Goal: Task Accomplishment & Management: Manage account settings

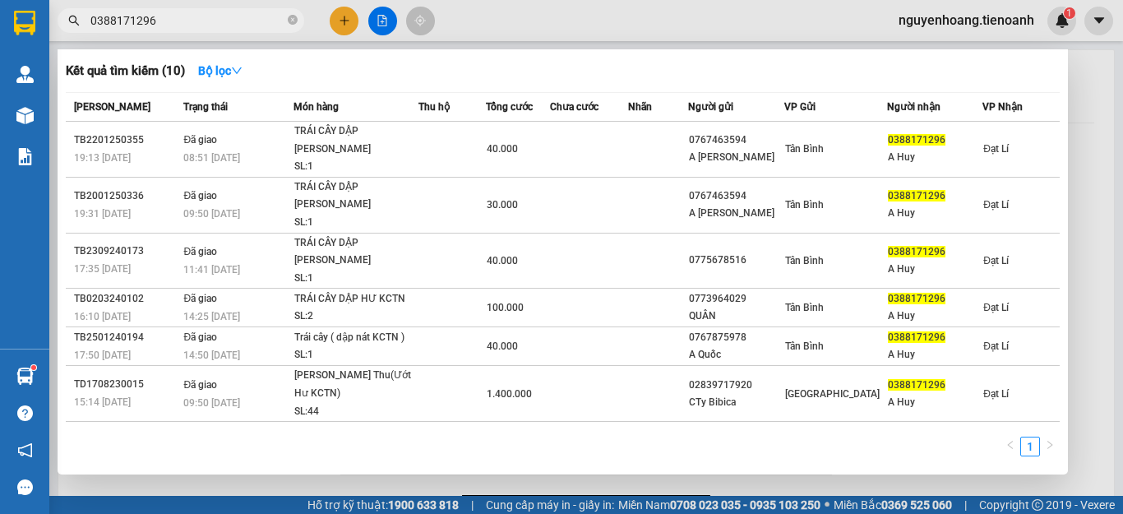
type input "0388171296"
click at [1091, 108] on div at bounding box center [561, 257] width 1123 height 514
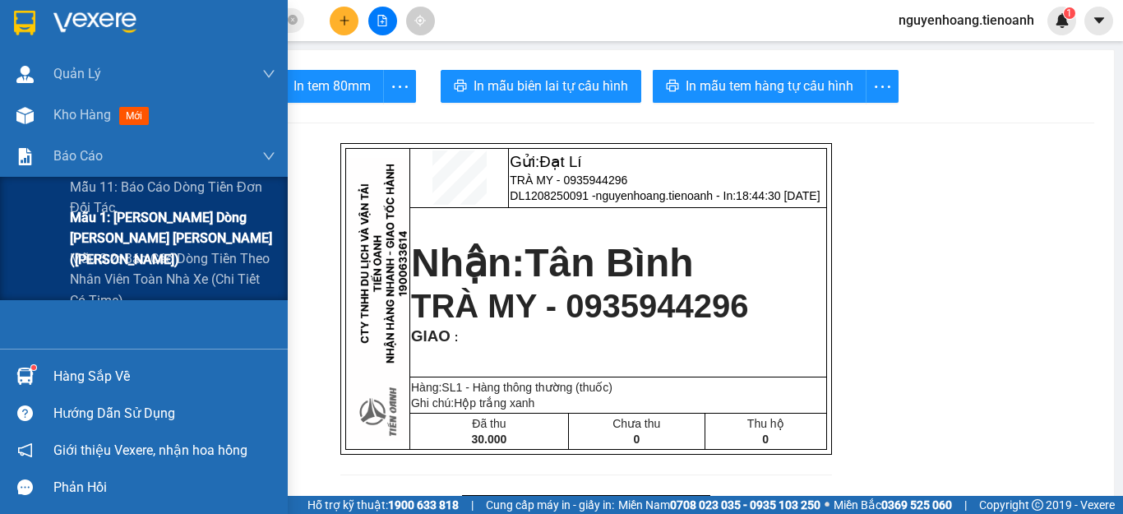
click at [91, 233] on span "Mẫu 1: Báo cáo dòng tiền theo nhân viên ([PERSON_NAME])" at bounding box center [173, 238] width 206 height 62
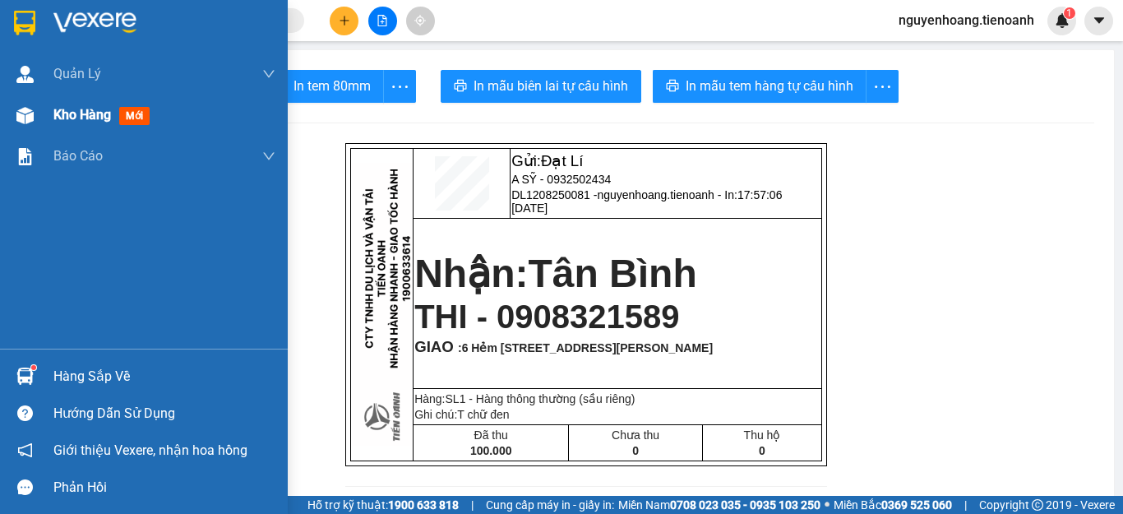
click at [74, 111] on span "Kho hàng" at bounding box center [82, 115] width 58 height 16
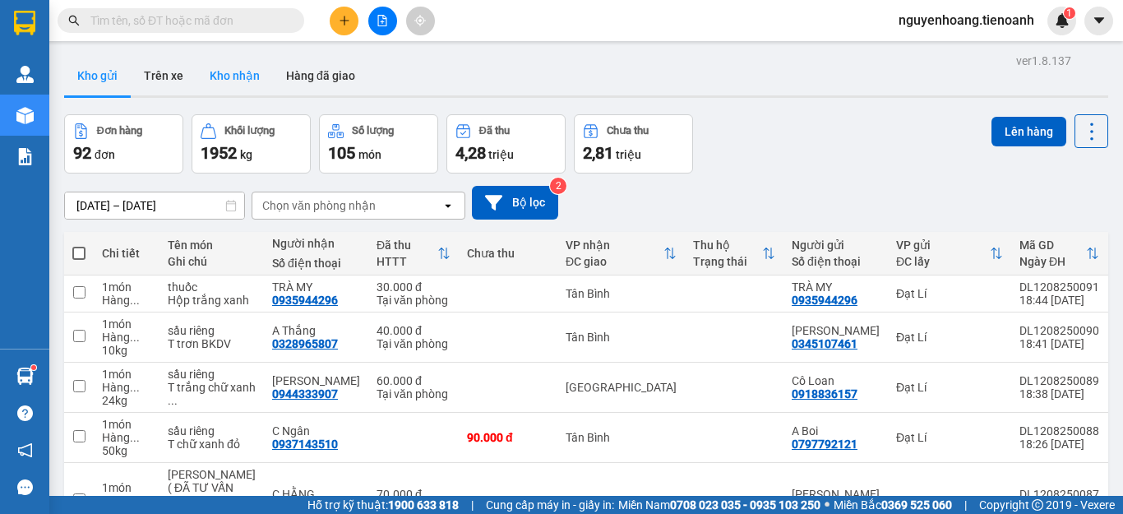
click at [256, 76] on button "Kho nhận" at bounding box center [235, 75] width 76 height 39
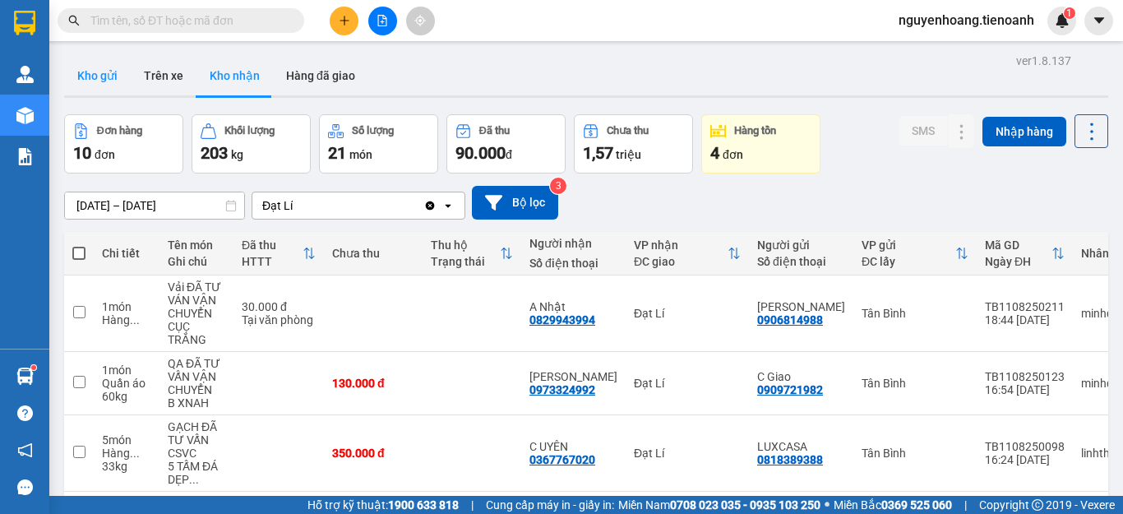
click at [109, 69] on button "Kho gửi" at bounding box center [97, 75] width 67 height 39
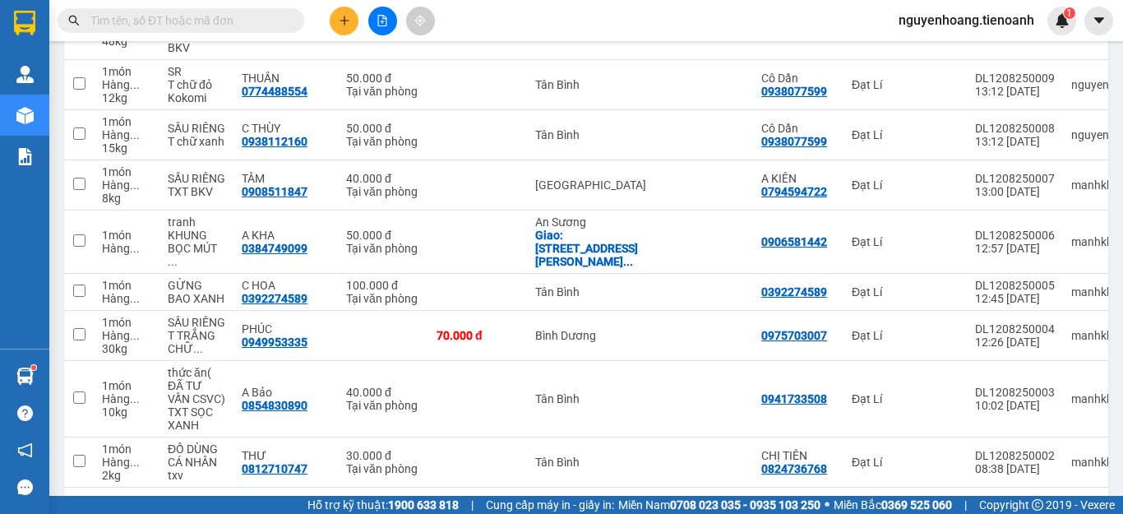
scroll to position [382, 0]
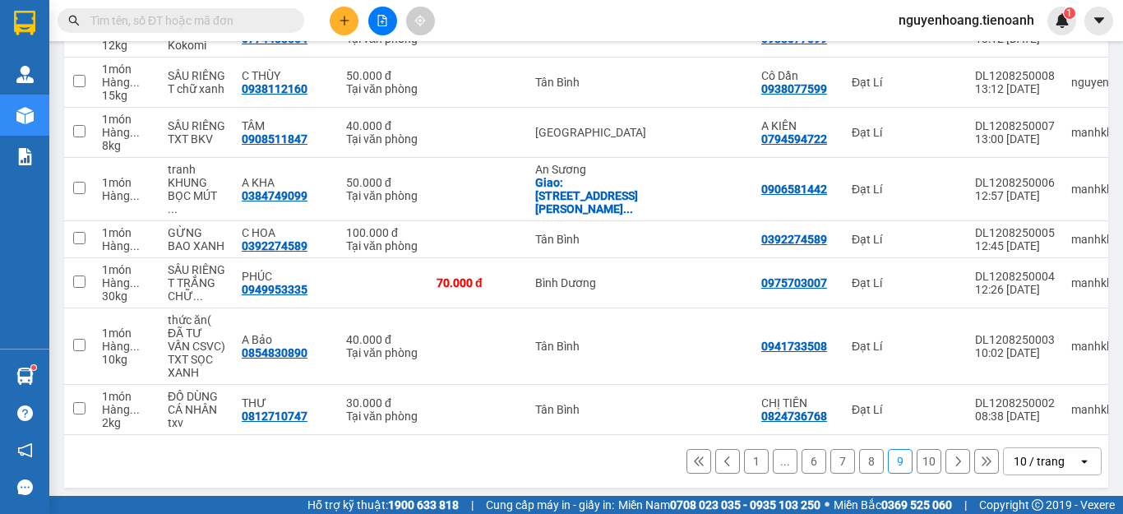
click at [1061, 455] on div "10 / trang" at bounding box center [1041, 461] width 74 height 26
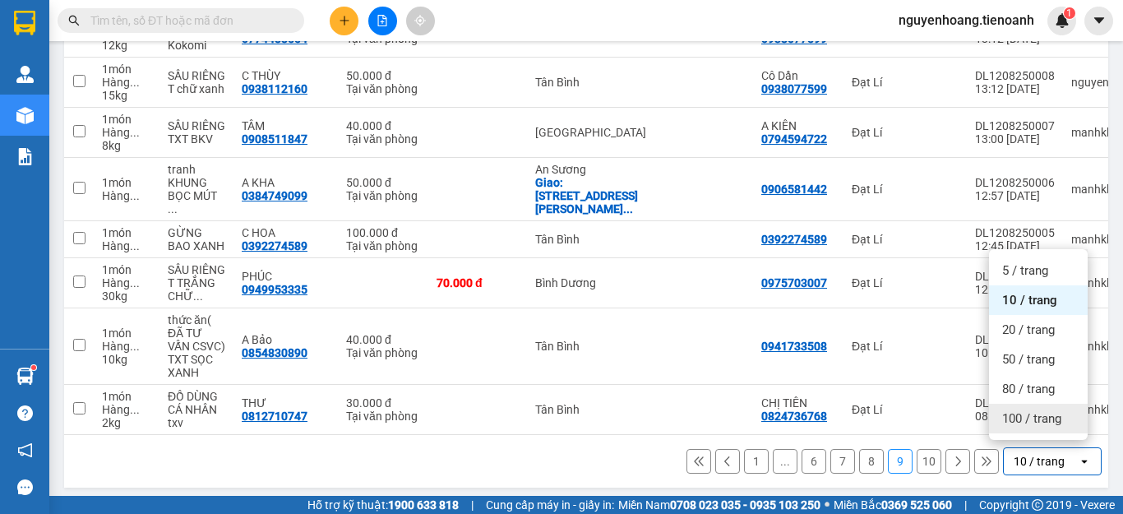
click at [1017, 420] on span "100 / trang" at bounding box center [1032, 418] width 59 height 16
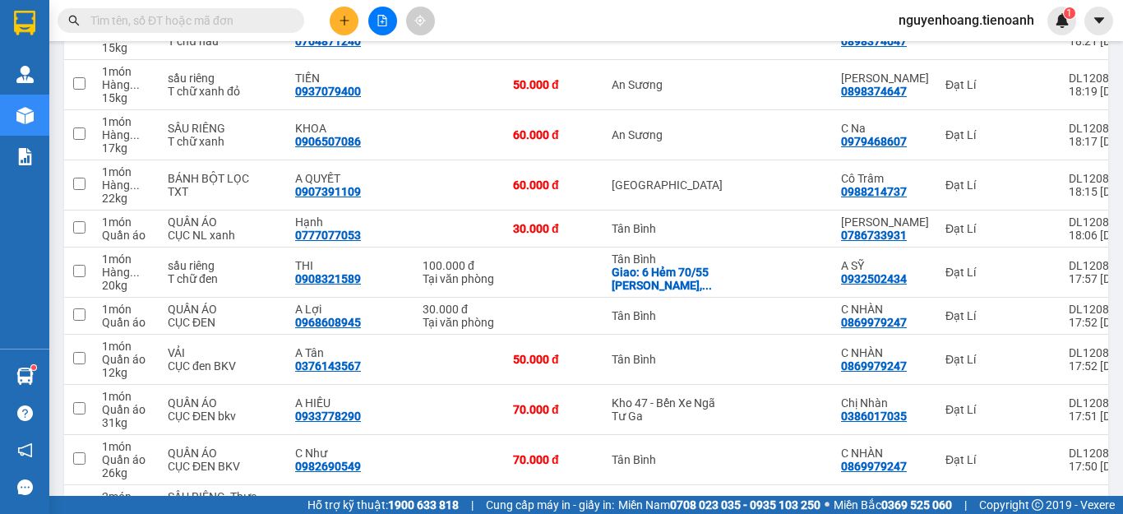
scroll to position [0, 0]
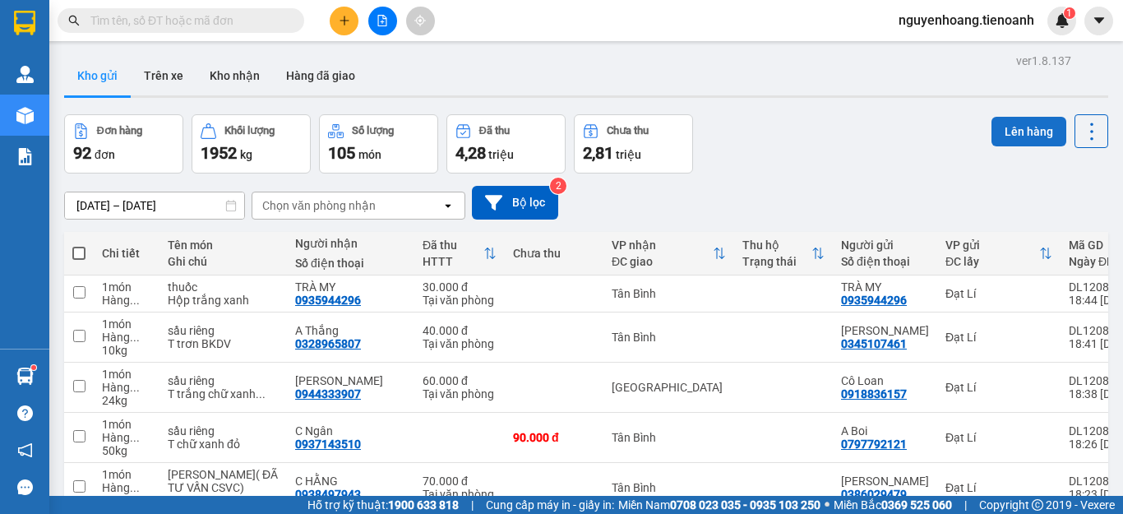
click at [1006, 135] on button "Lên hàng" at bounding box center [1029, 132] width 75 height 30
click at [79, 251] on span at bounding box center [78, 253] width 13 height 13
click at [79, 245] on input "checkbox" at bounding box center [79, 245] width 0 height 0
checkbox input "true"
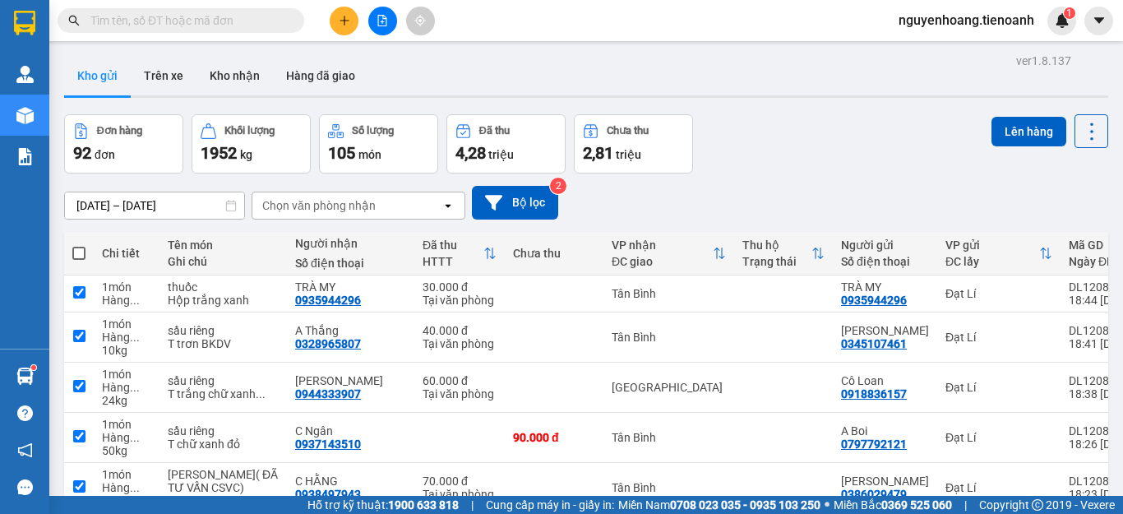
checkbox input "true"
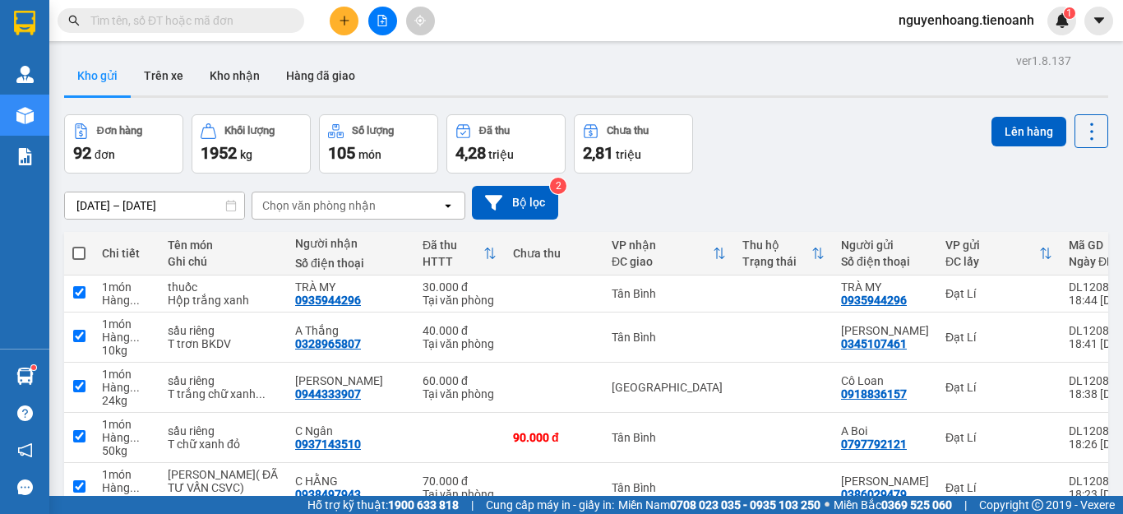
checkbox input "true"
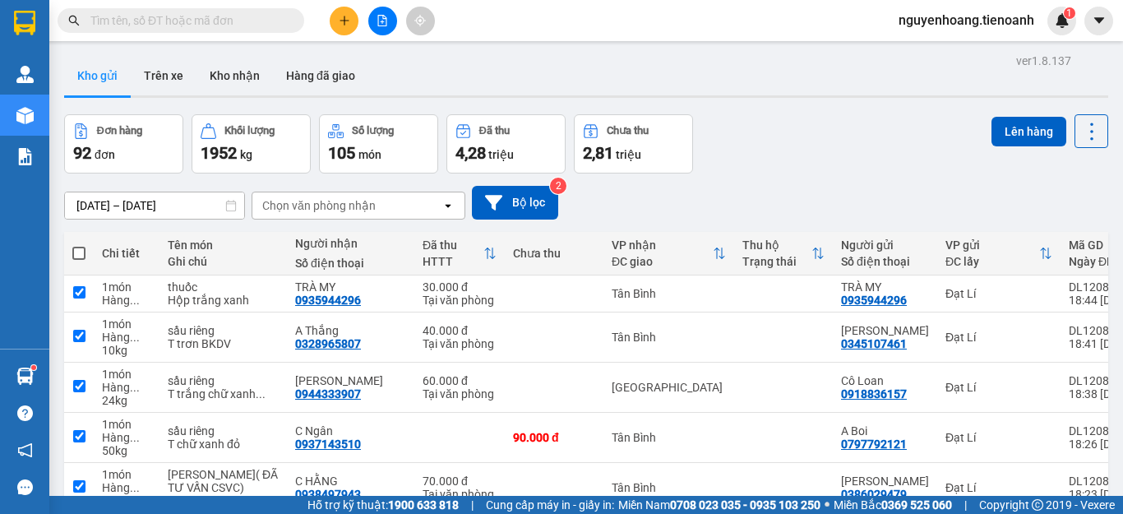
checkbox input "true"
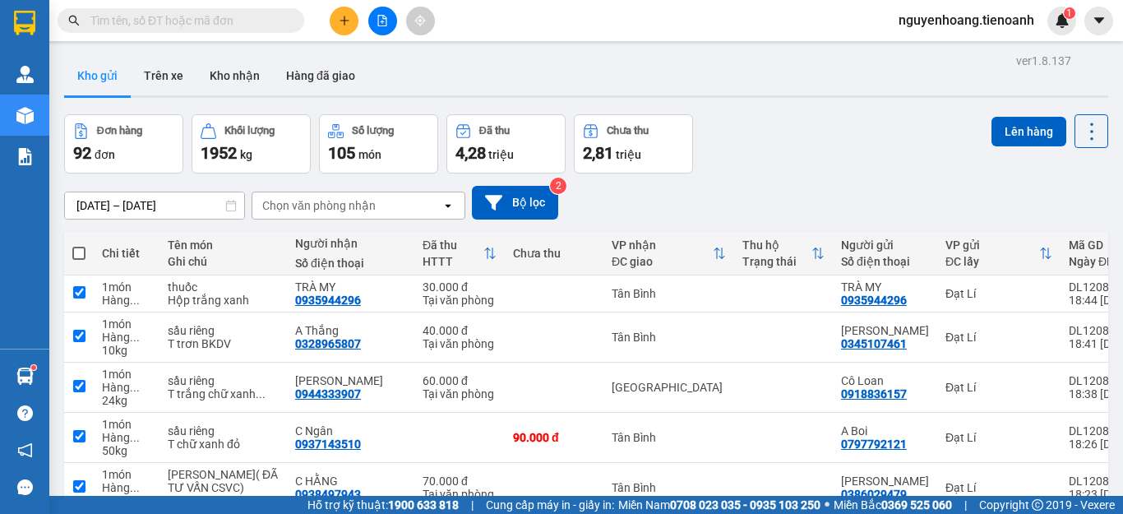
checkbox input "true"
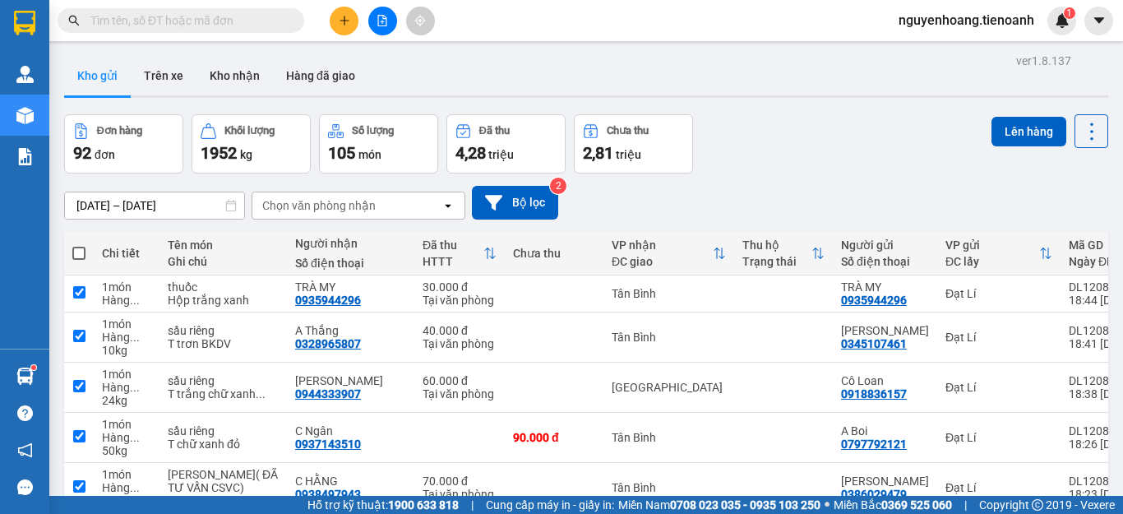
checkbox input "true"
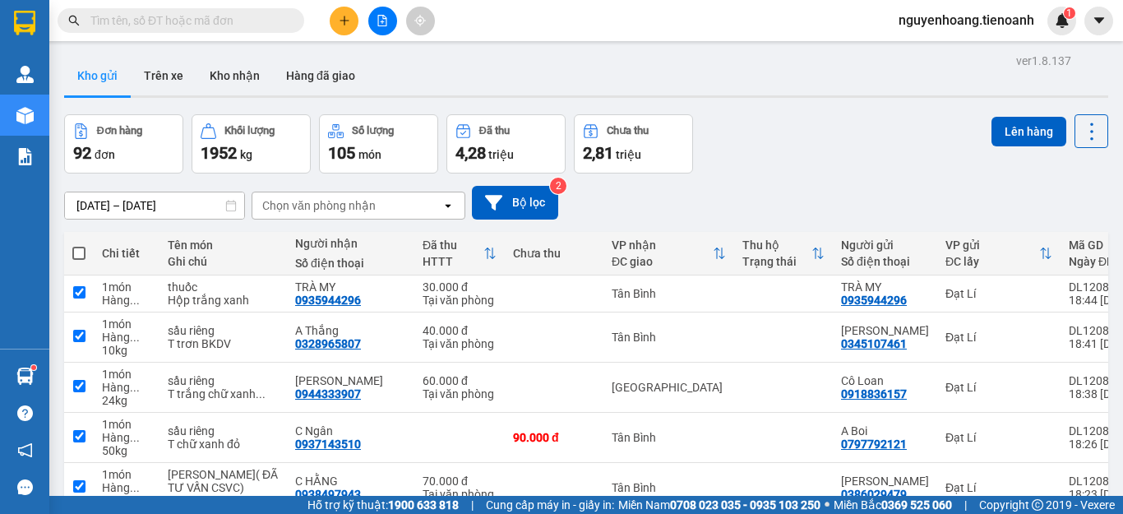
checkbox input "true"
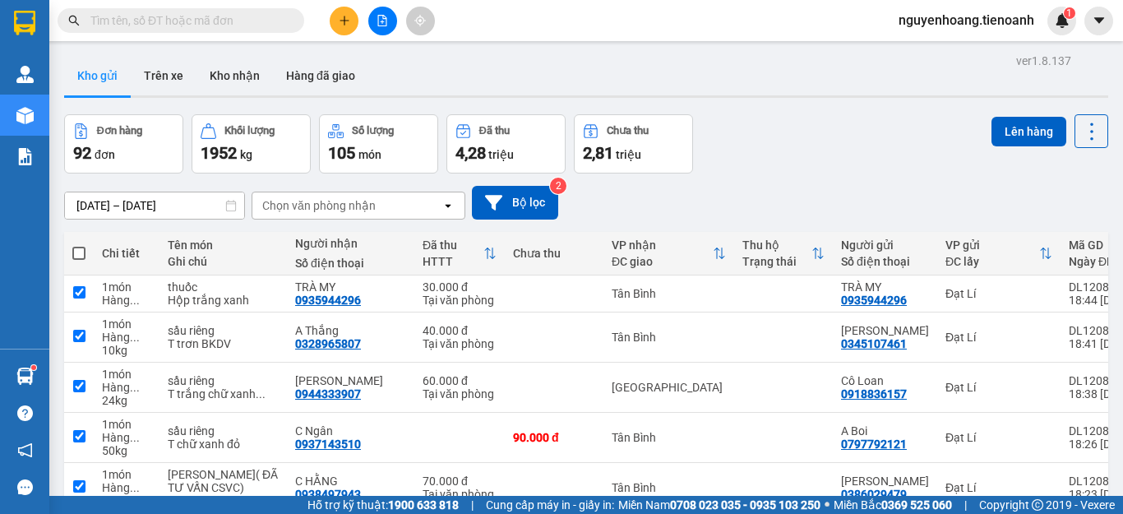
checkbox input "true"
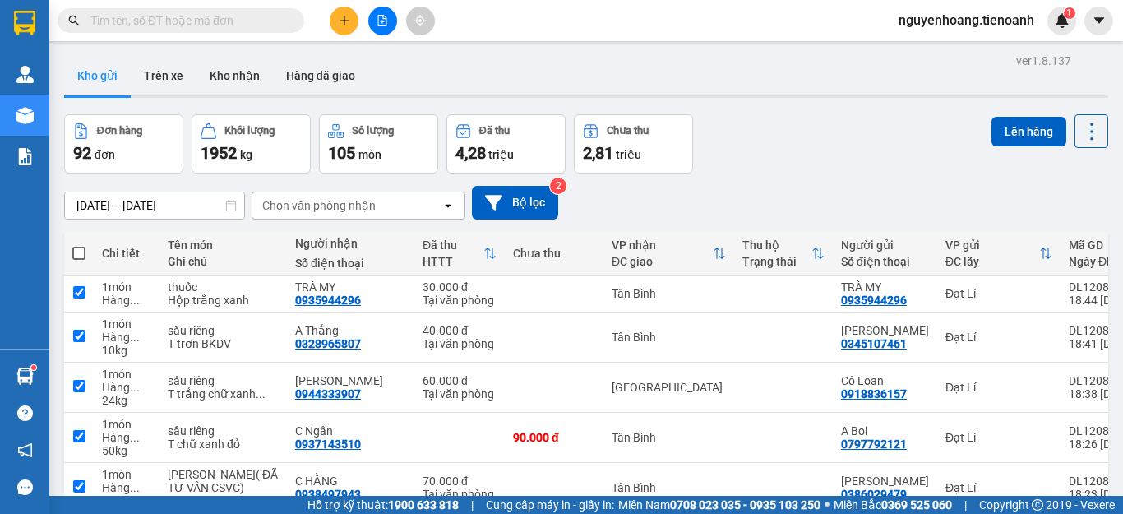
checkbox input "true"
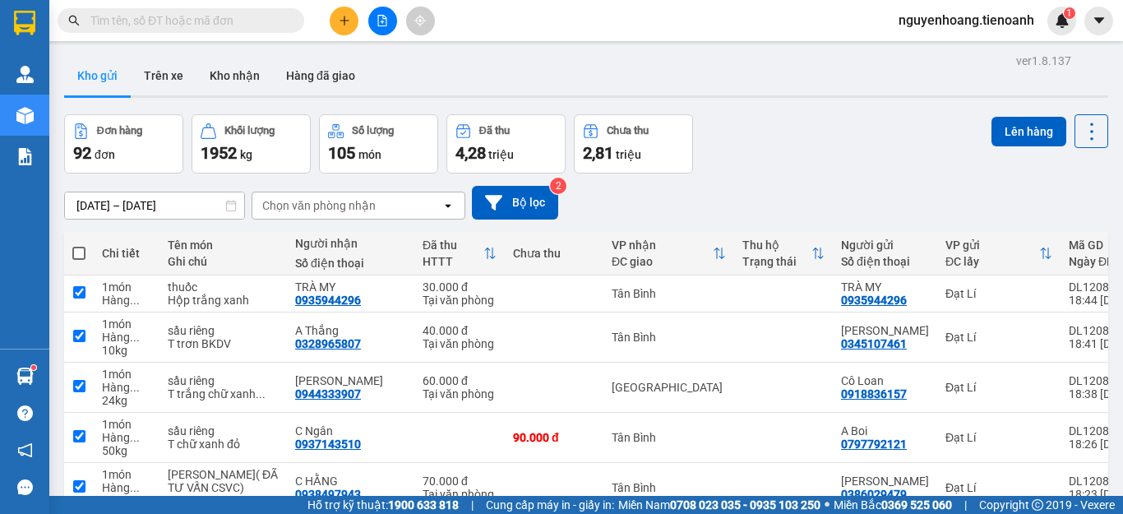
checkbox input "true"
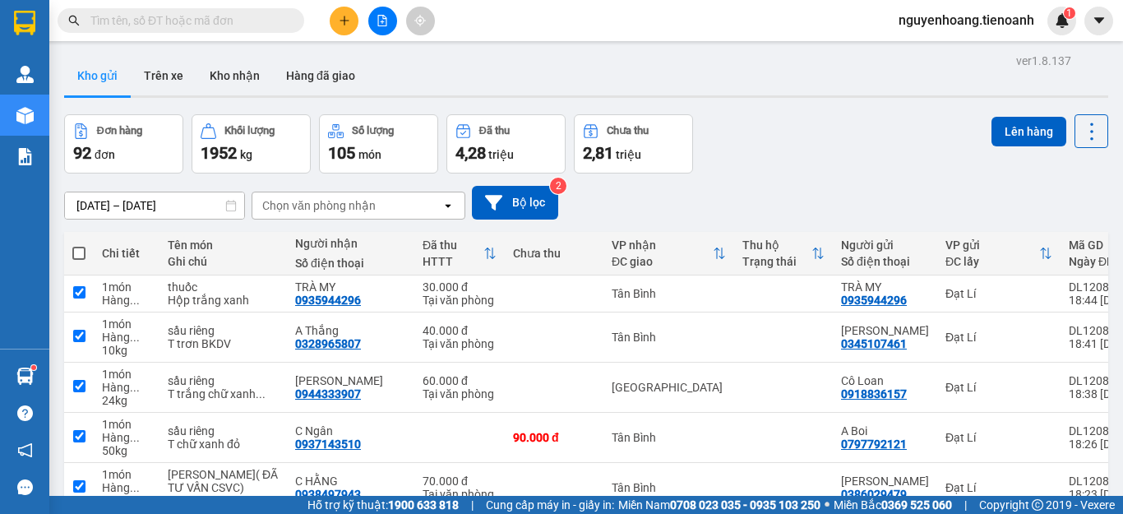
checkbox input "true"
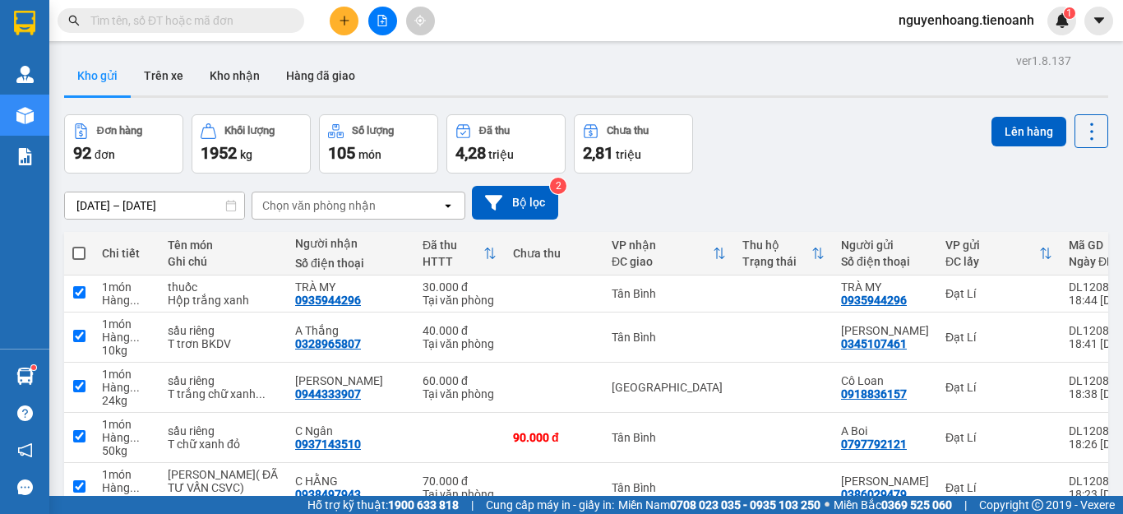
checkbox input "true"
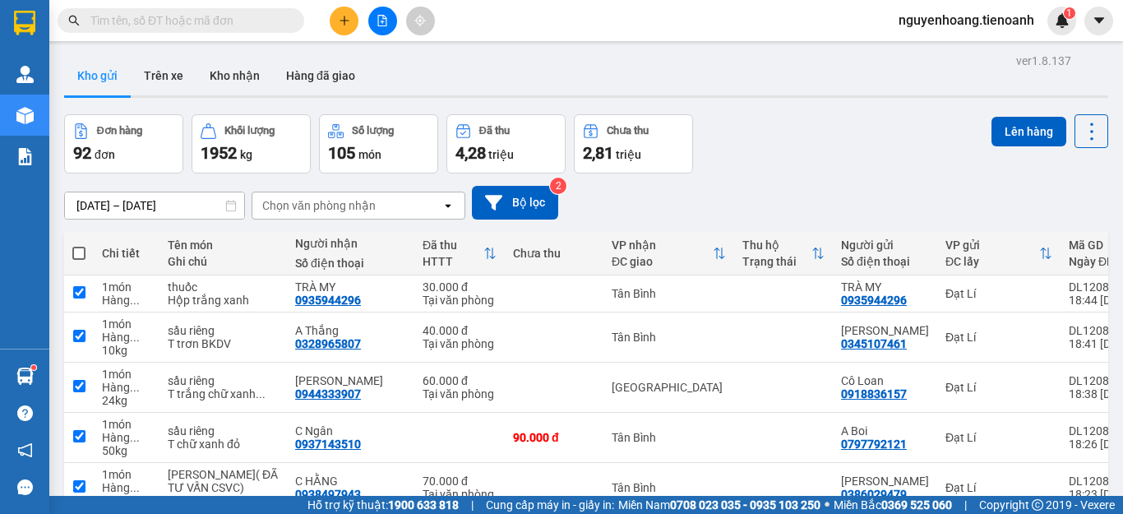
checkbox input "true"
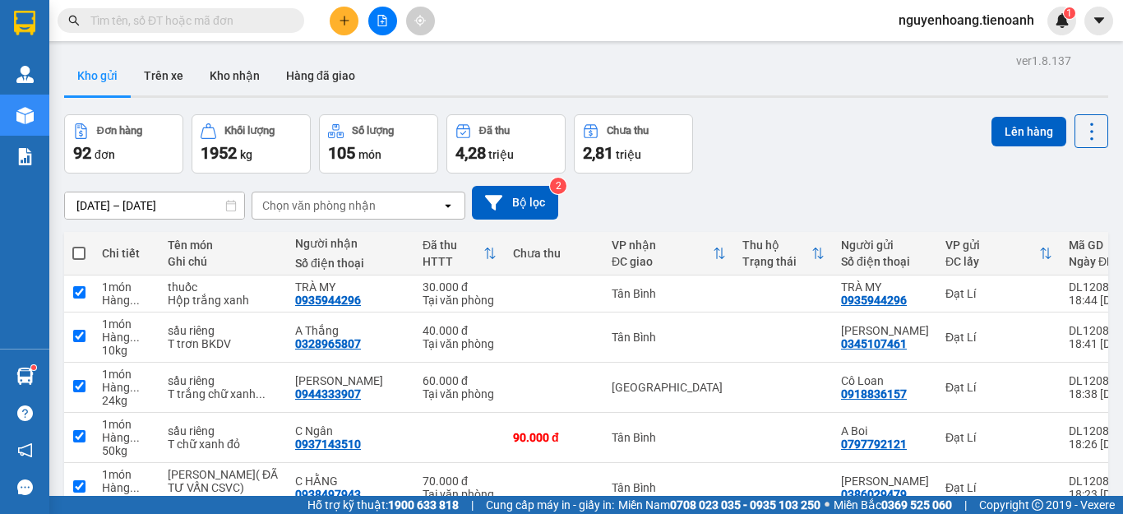
checkbox input "true"
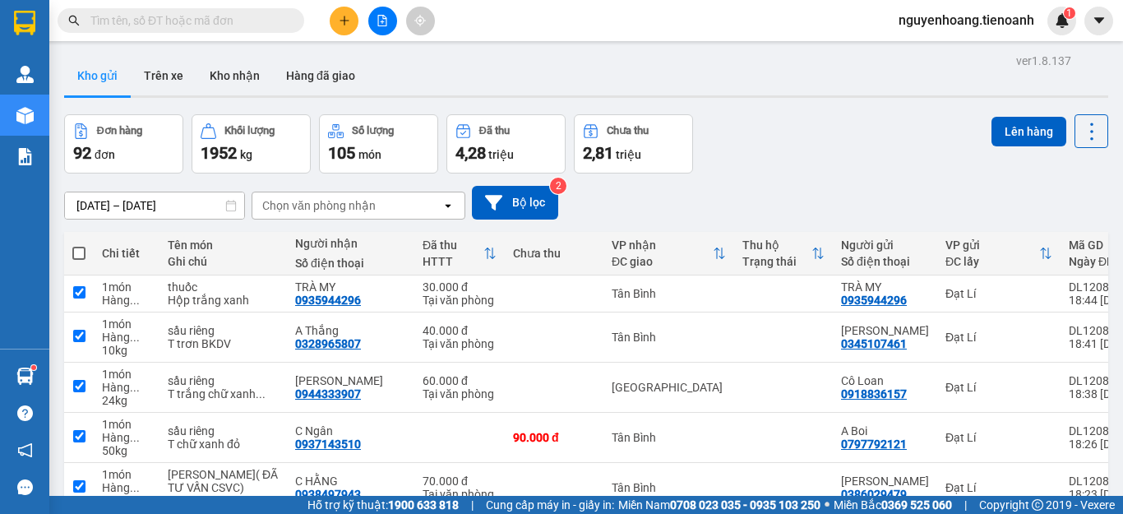
checkbox input "true"
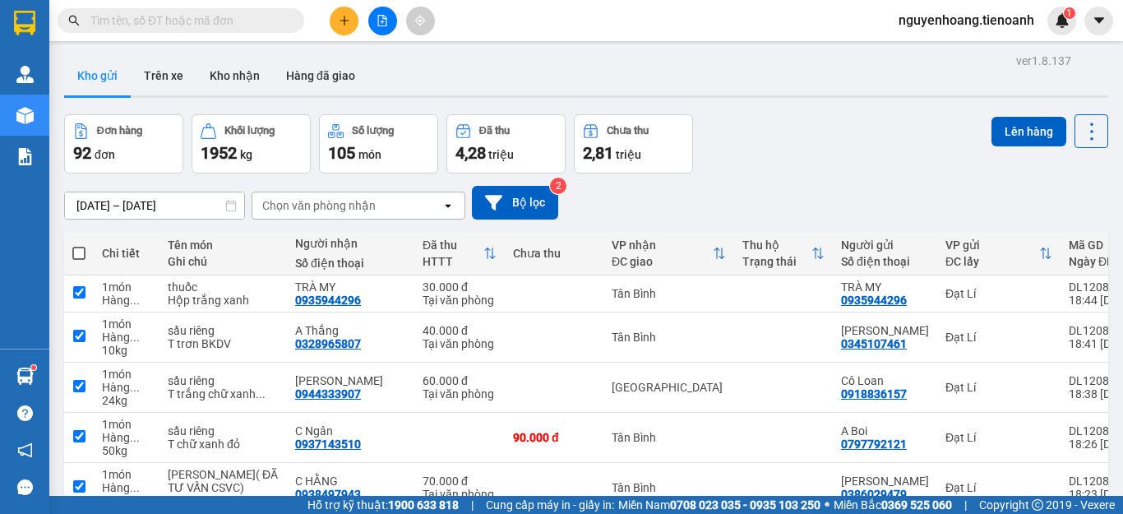
checkbox input "true"
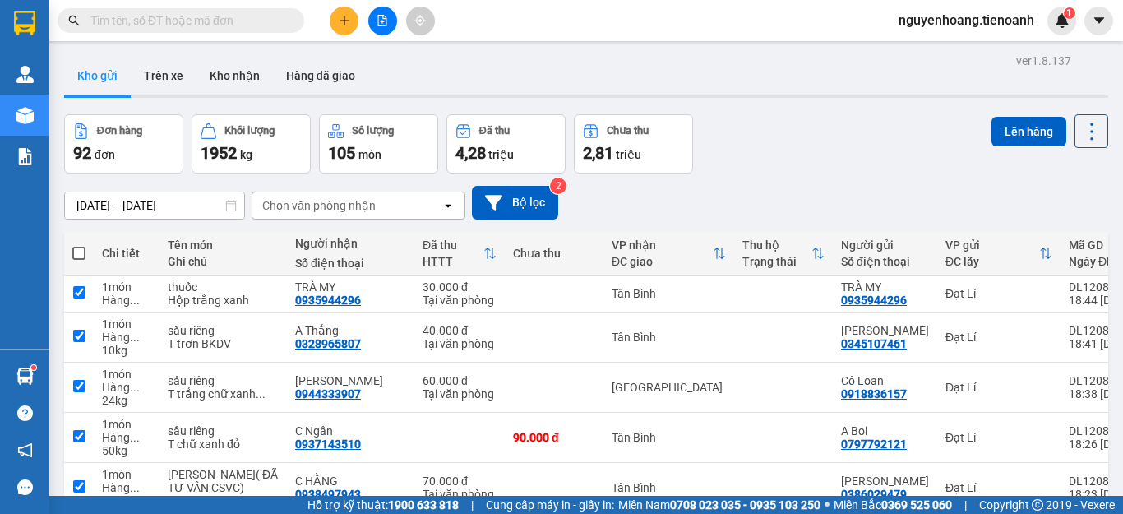
checkbox input "true"
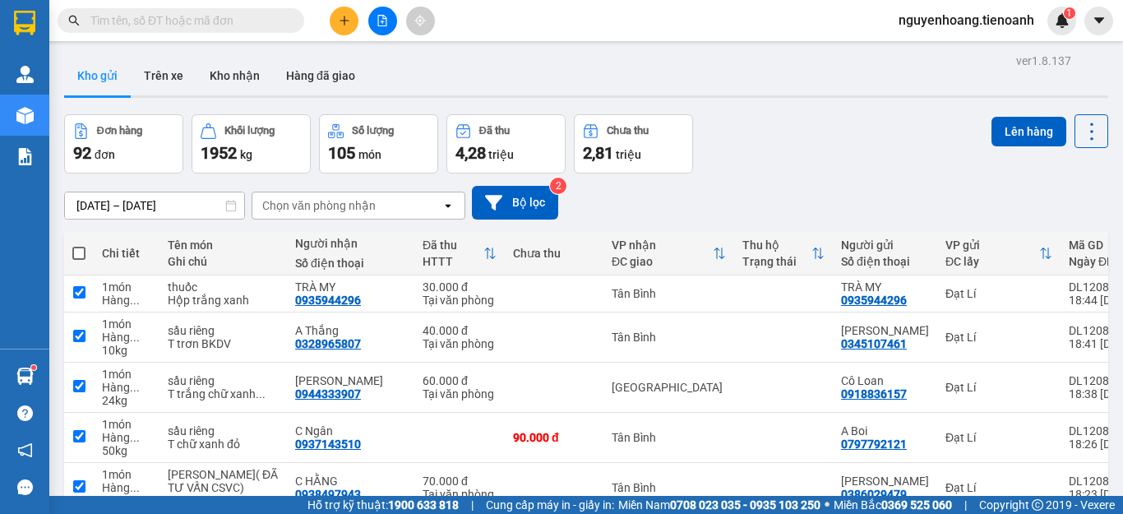
checkbox input "true"
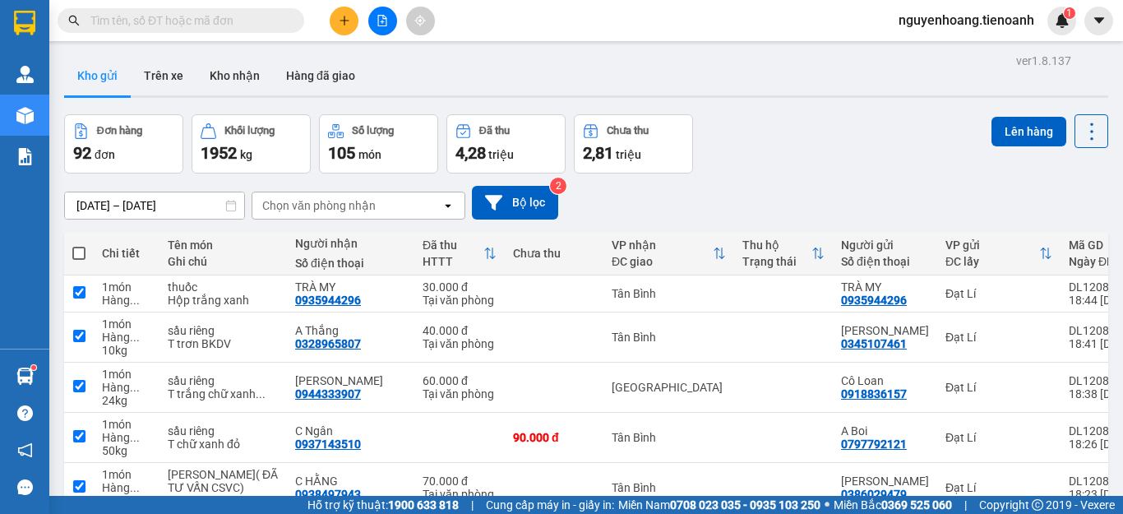
checkbox input "true"
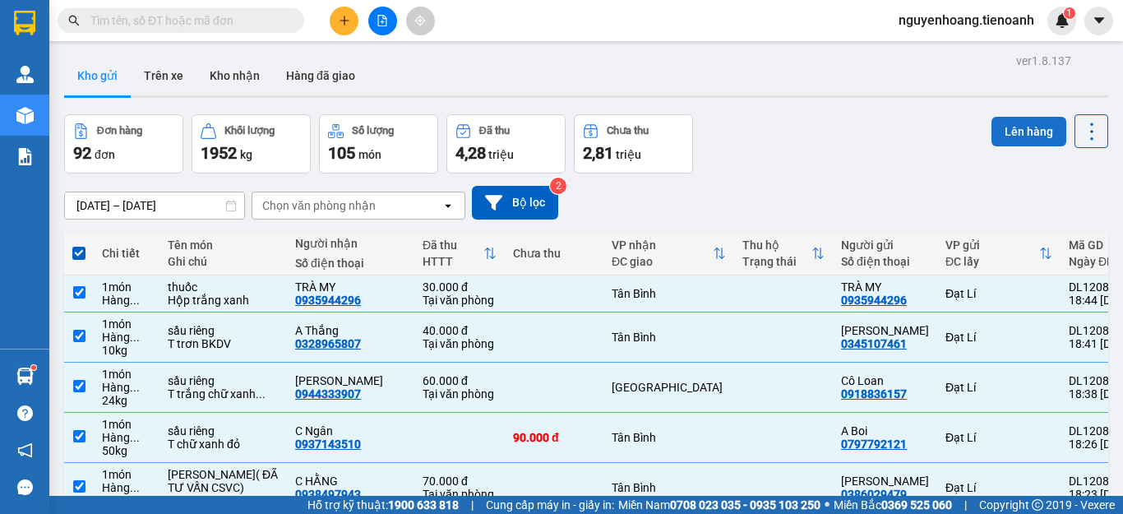
click at [1010, 128] on button "Lên hàng" at bounding box center [1029, 132] width 75 height 30
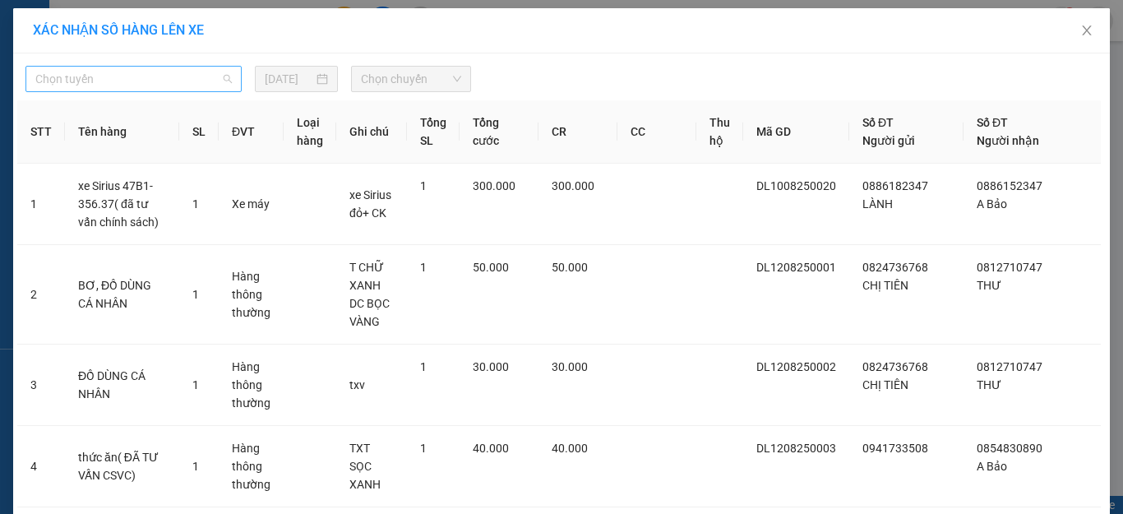
click at [201, 78] on span "Chọn tuyến" at bounding box center [133, 79] width 197 height 25
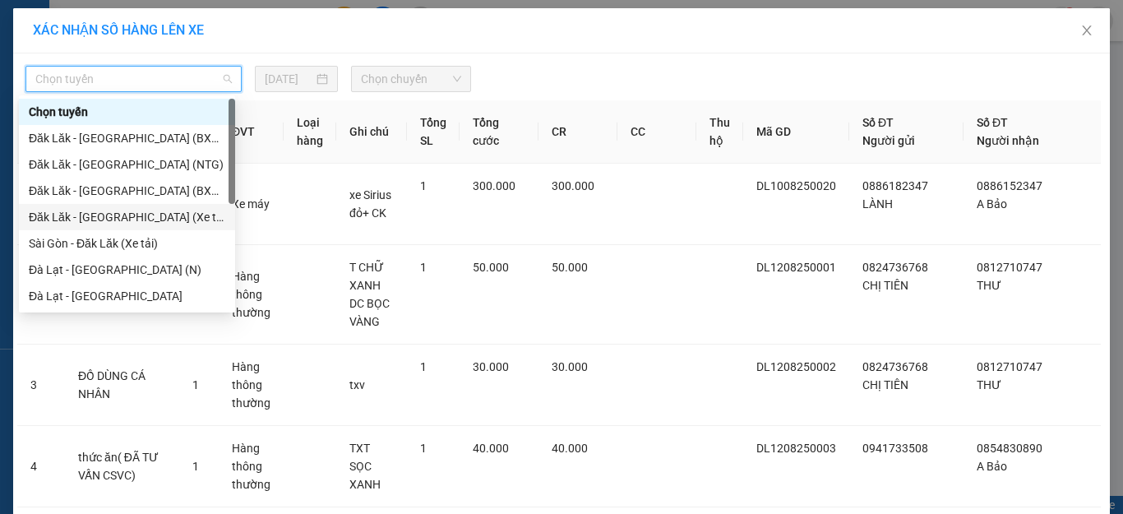
click at [124, 215] on div "Đăk Lăk - [GEOGRAPHIC_DATA] (Xe tải)" at bounding box center [127, 217] width 197 height 18
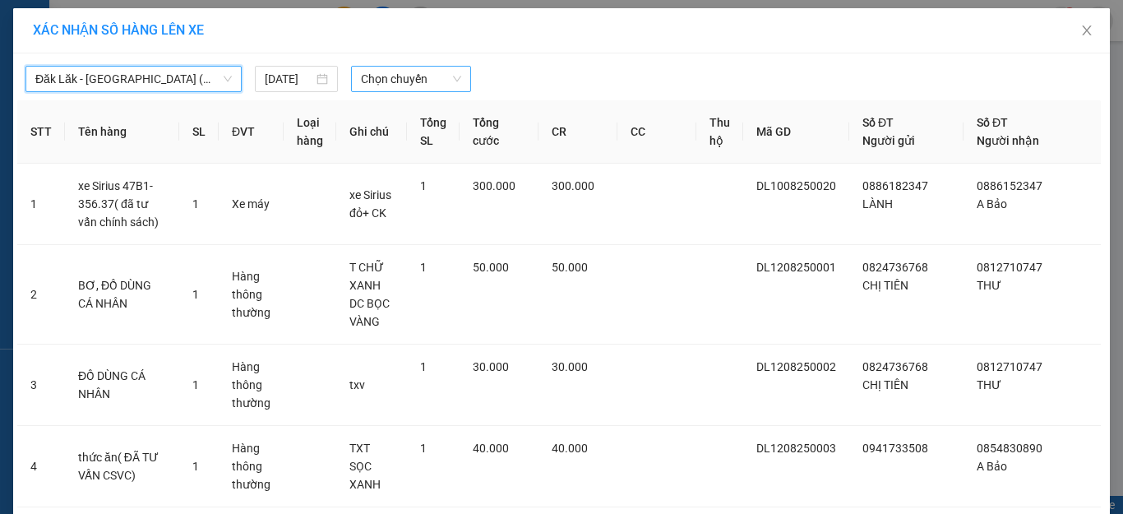
click at [438, 81] on span "Chọn chuyến" at bounding box center [411, 79] width 101 height 25
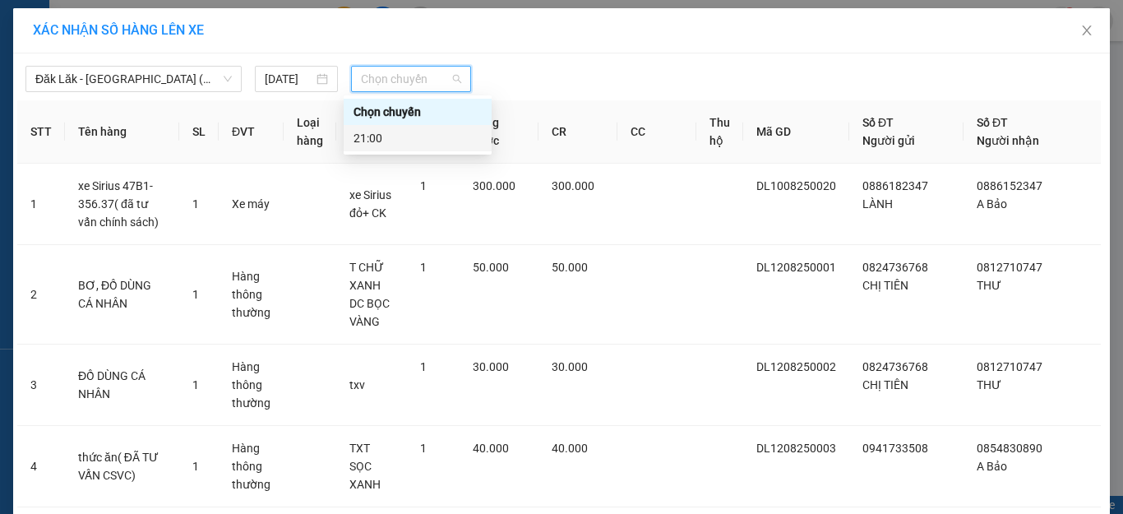
click at [426, 140] on div "21:00" at bounding box center [418, 138] width 128 height 18
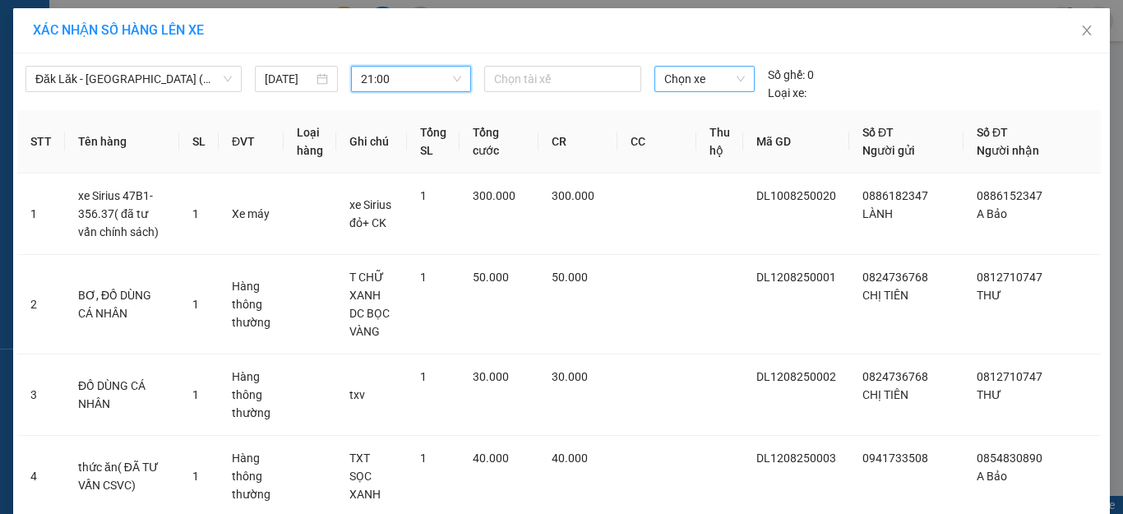
click at [702, 83] on span "Chọn xe" at bounding box center [705, 79] width 81 height 25
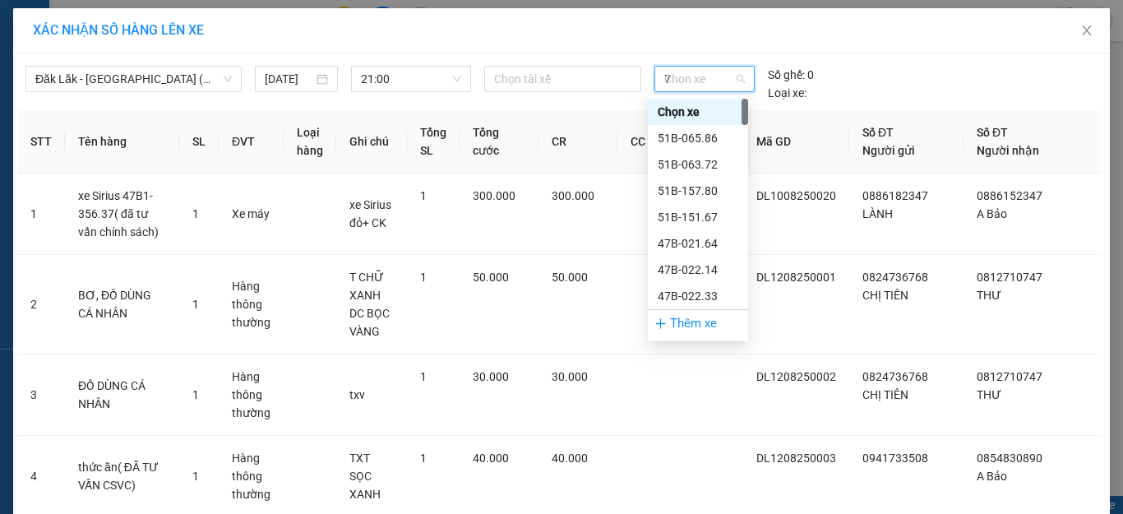
type input "79"
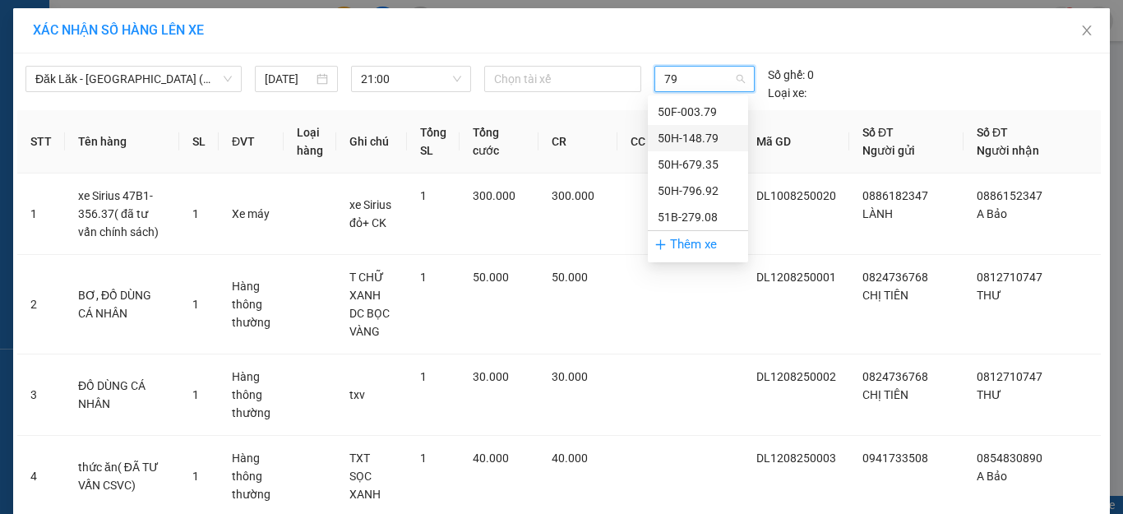
click at [706, 144] on div "50H-148.79" at bounding box center [698, 138] width 81 height 18
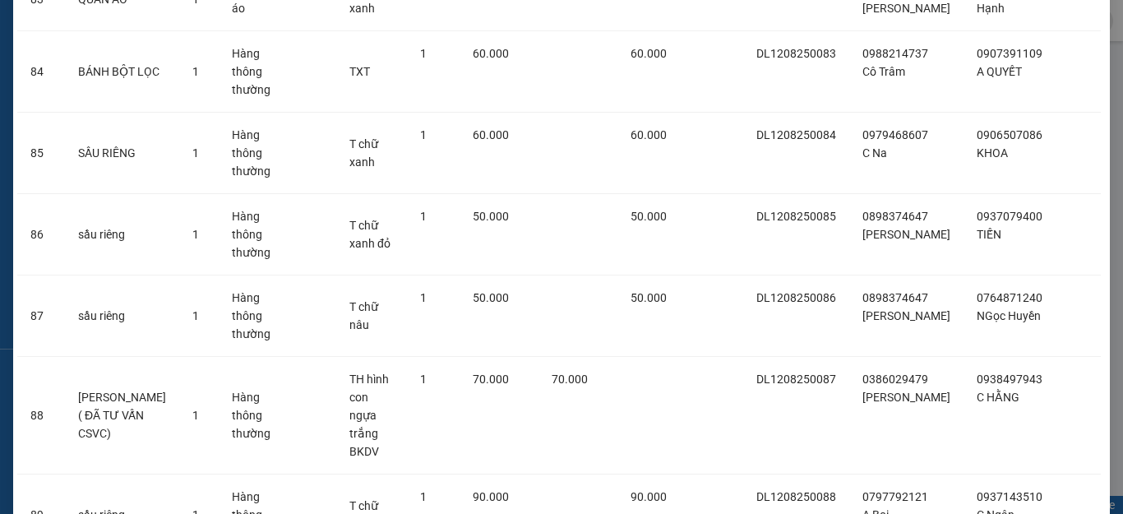
scroll to position [7134, 0]
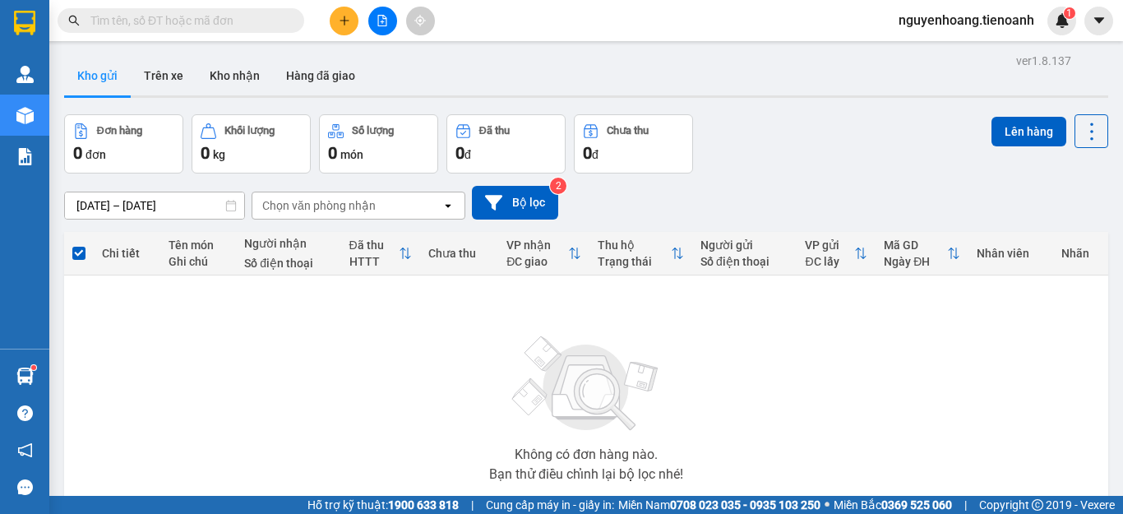
click at [266, 18] on input "text" at bounding box center [187, 21] width 194 height 18
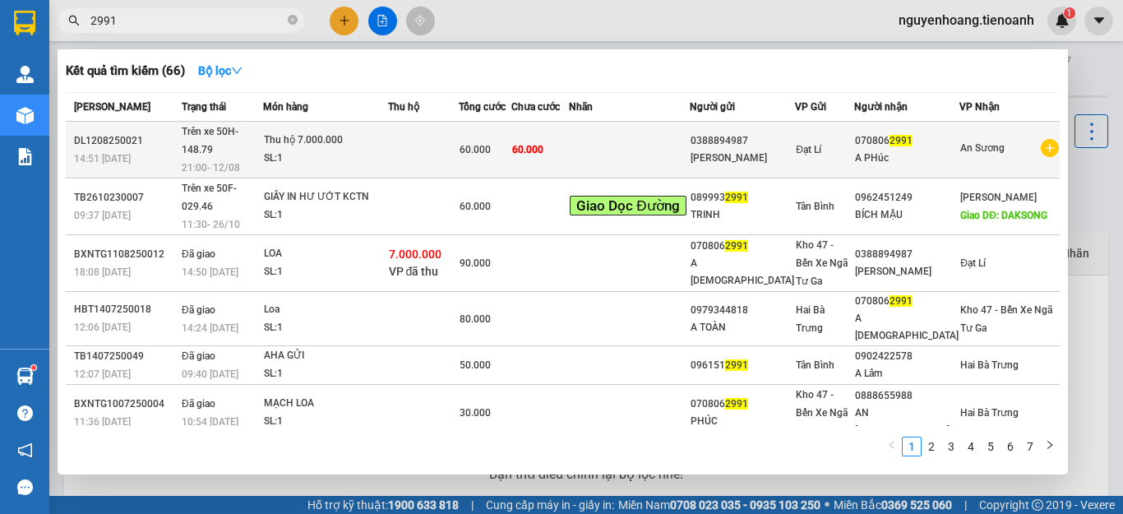
type input "2991"
click at [453, 147] on td at bounding box center [424, 150] width 72 height 57
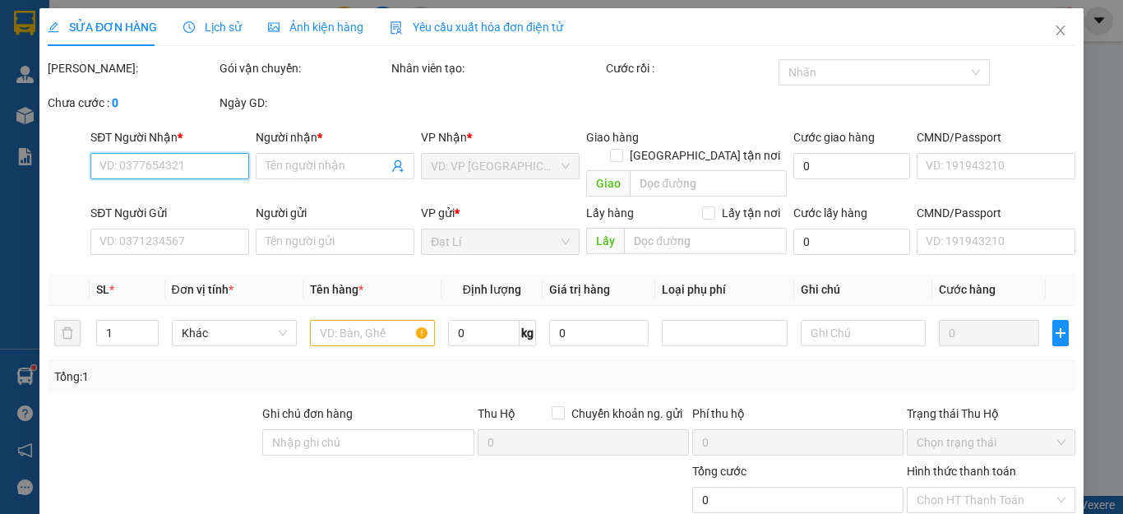
type input "0708062991"
type input "A PHúc"
type input "0388894987"
type input "[PERSON_NAME]"
type input "60.000"
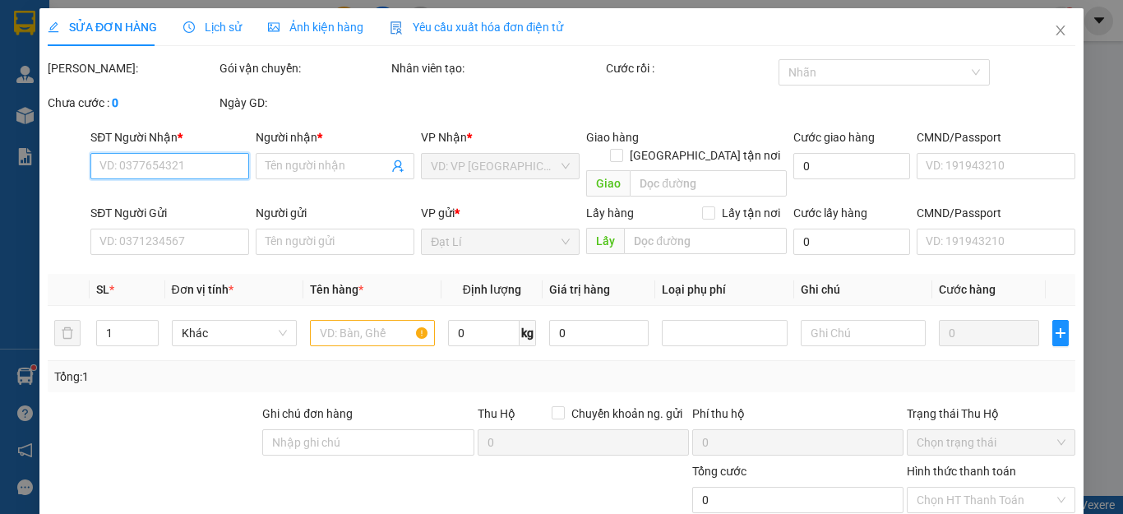
type input "60.000"
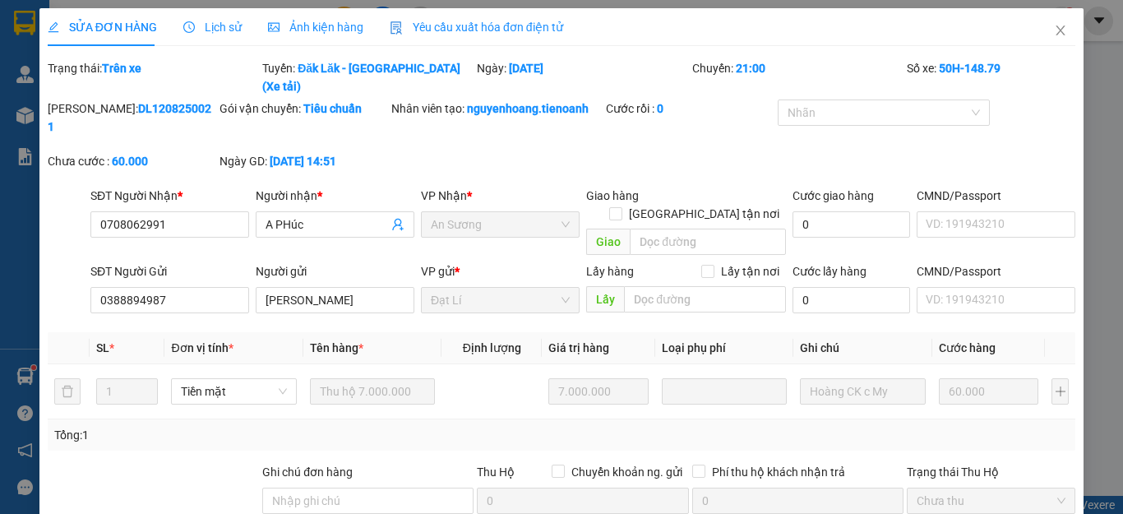
click at [7, 266] on div "SỬA ĐƠN HÀNG Lịch sử Ảnh kiện hàng Yêu cầu xuất hóa đơn điện tử Total Paid Fee …" at bounding box center [561, 257] width 1123 height 514
click at [1054, 32] on icon "close" at bounding box center [1060, 30] width 13 height 13
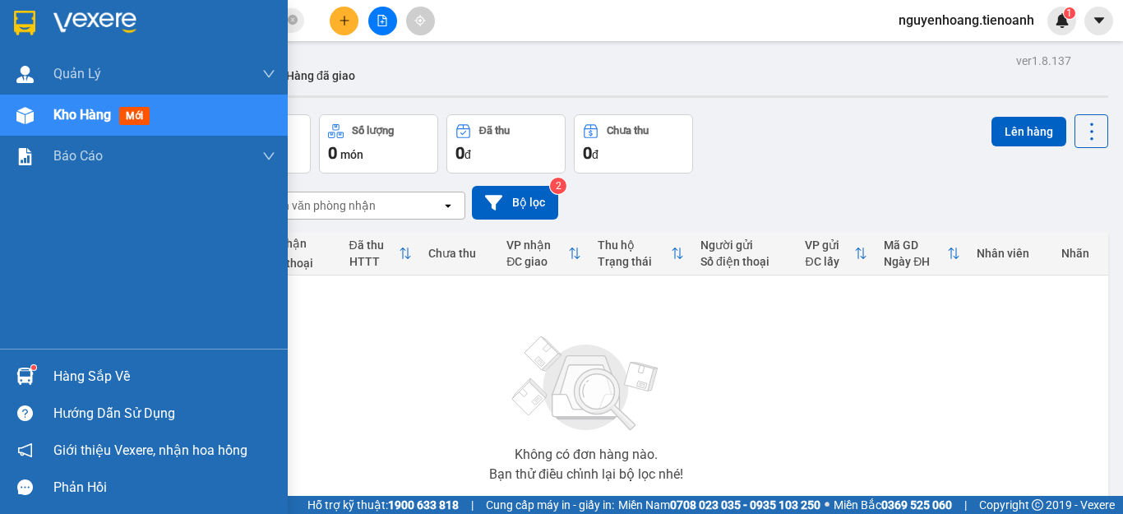
click at [95, 384] on div "Hàng sắp về" at bounding box center [164, 376] width 222 height 25
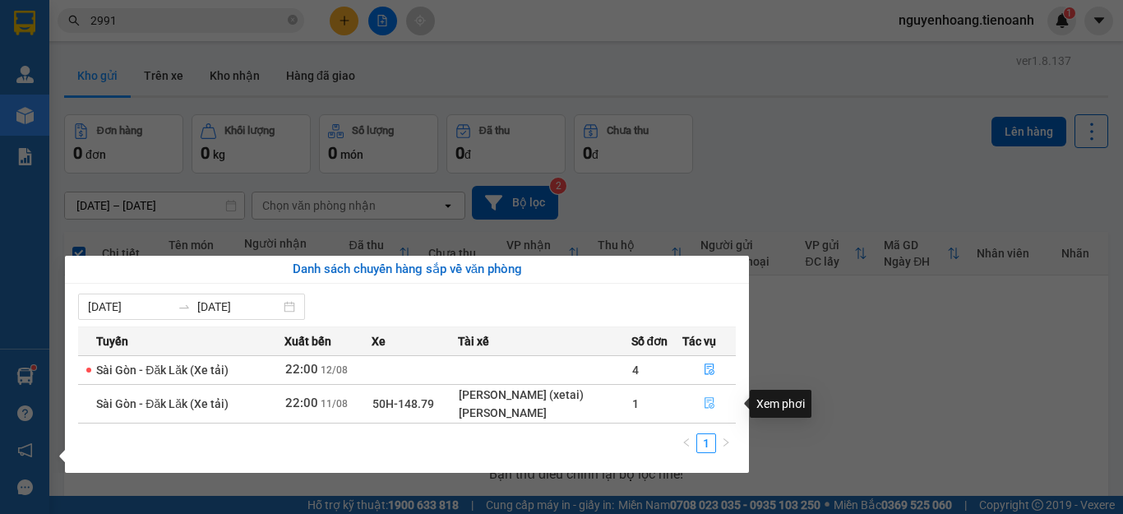
click at [709, 407] on icon "file-done" at bounding box center [710, 403] width 12 height 12
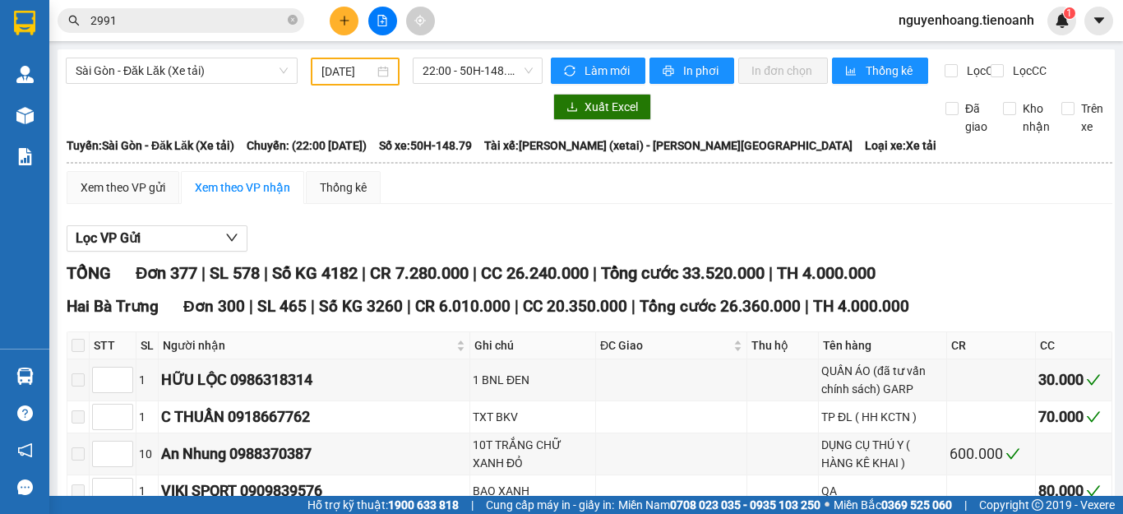
type input "[DATE]"
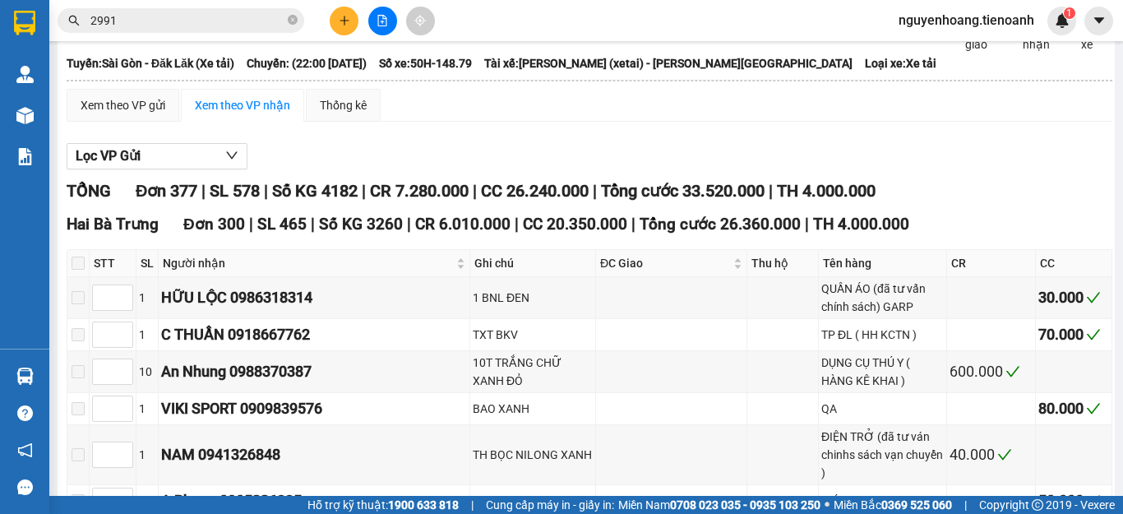
scroll to position [247, 0]
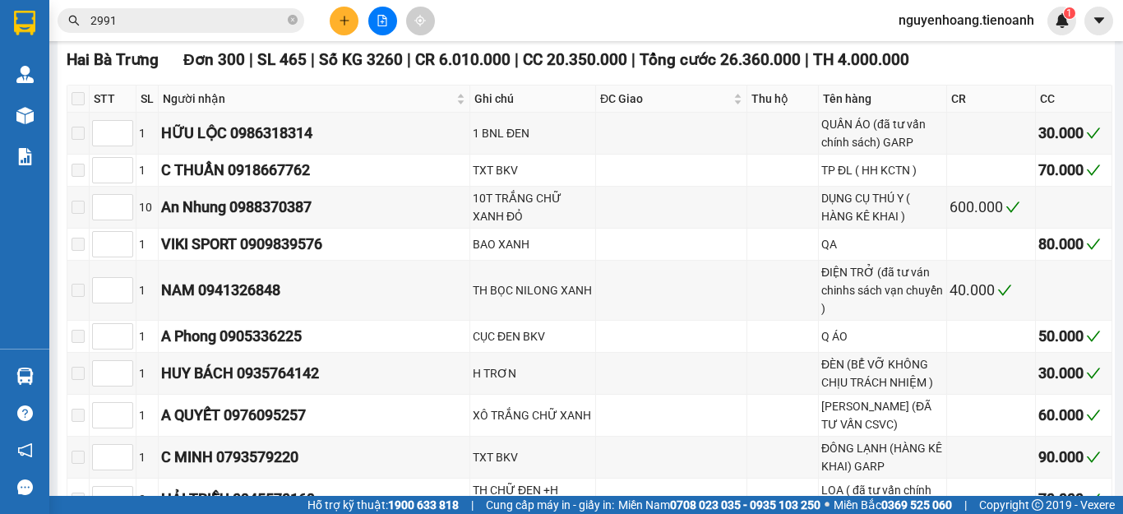
click at [85, 105] on span at bounding box center [78, 98] width 13 height 13
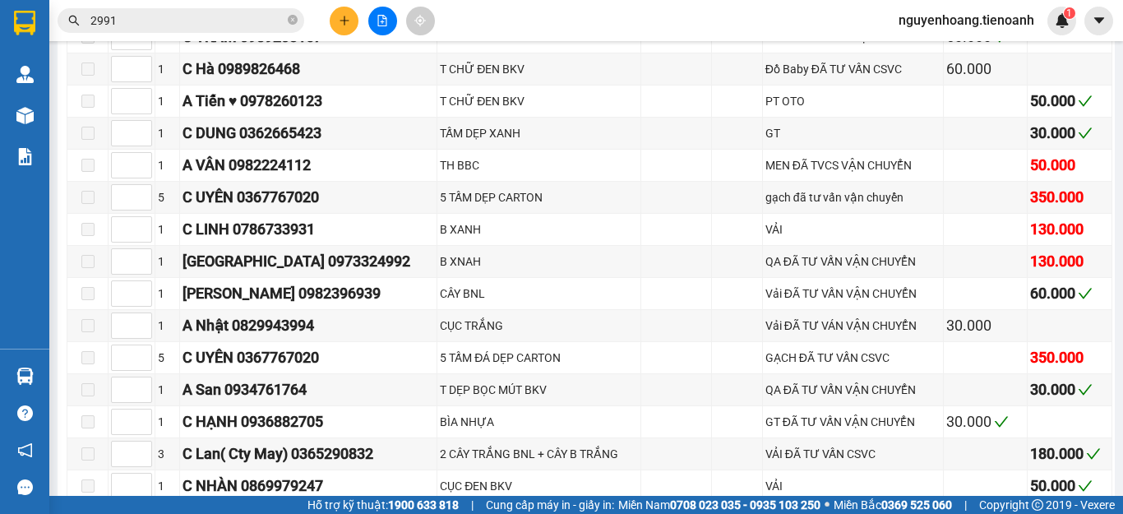
scroll to position [14146, 0]
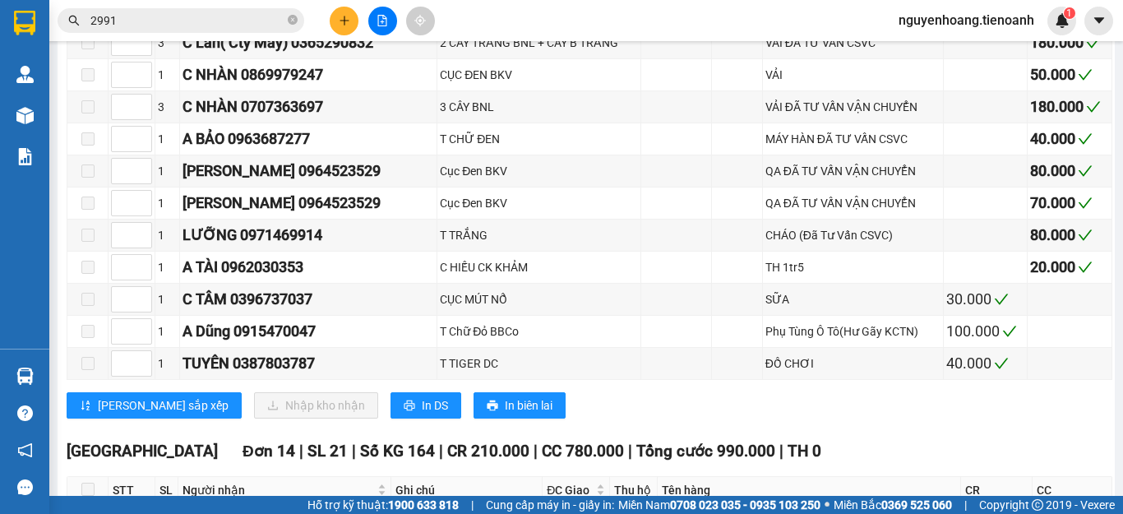
checkbox input "true"
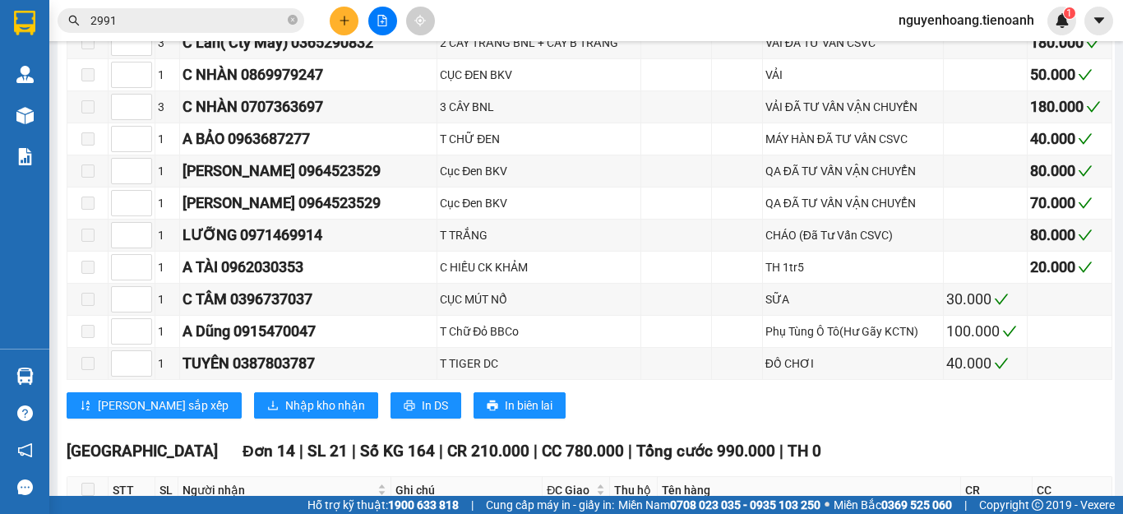
checkbox input "false"
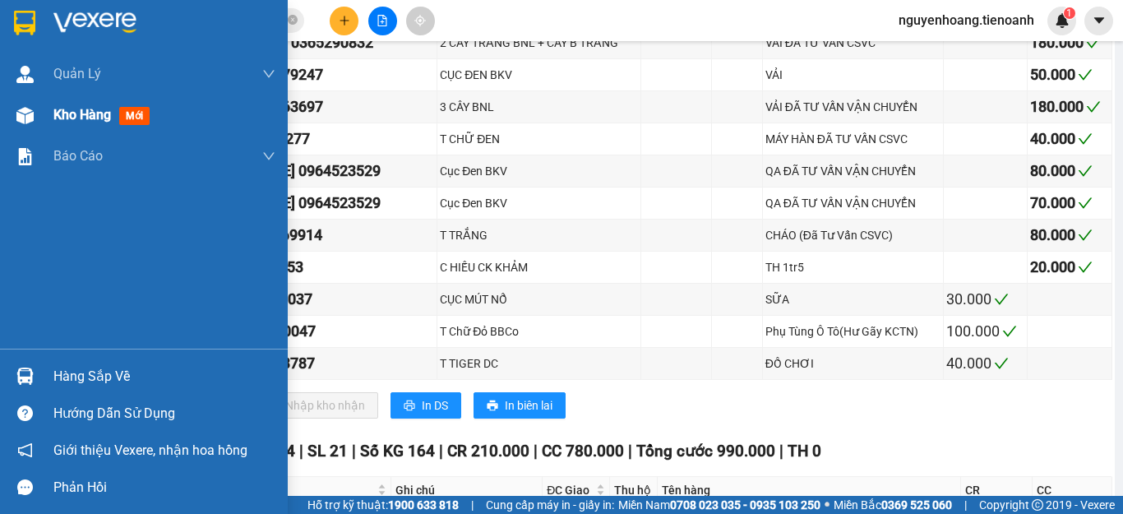
checkbox input "false"
click at [70, 114] on span "Kho hàng" at bounding box center [82, 115] width 58 height 16
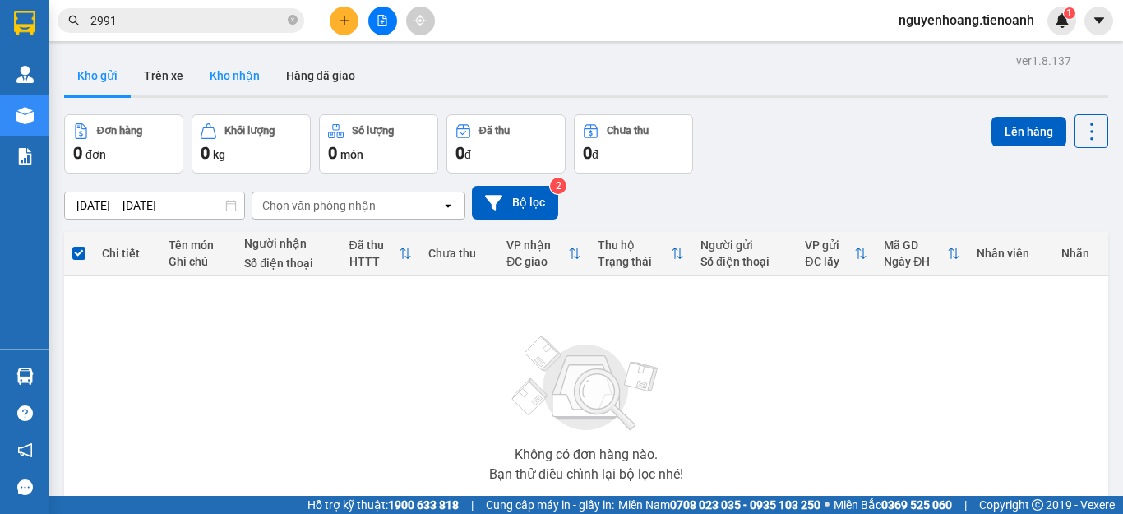
click at [227, 69] on button "Kho nhận" at bounding box center [235, 75] width 76 height 39
